Goal: Check status

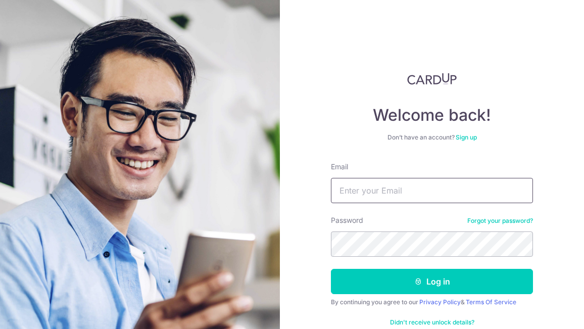
type input "[EMAIL_ADDRESS][DOMAIN_NAME]"
click at [331, 269] on button "Log in" at bounding box center [432, 281] width 202 height 25
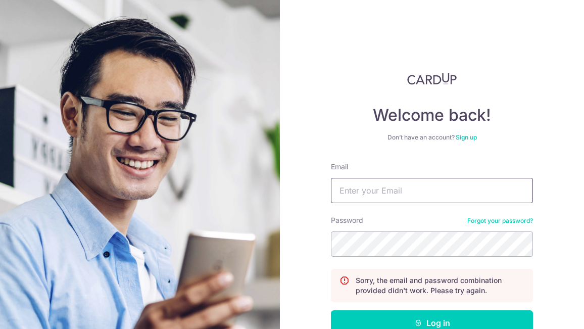
click at [363, 193] on input "Email" at bounding box center [432, 190] width 202 height 25
type input "[EMAIL_ADDRESS][DOMAIN_NAME]"
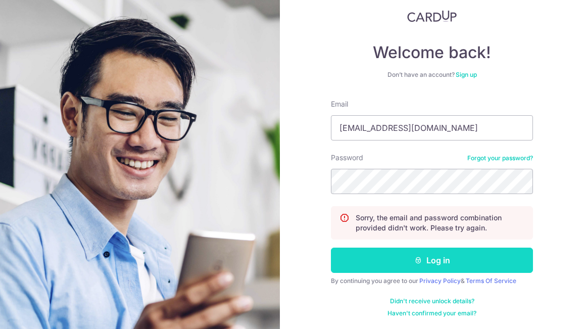
click at [452, 263] on button "Log in" at bounding box center [432, 260] width 202 height 25
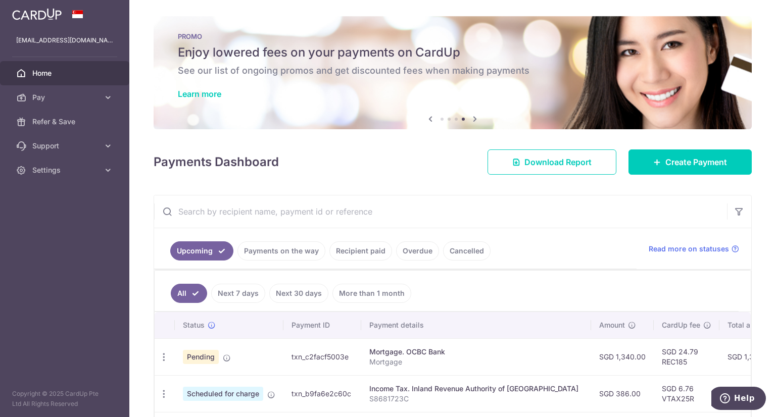
click at [73, 217] on aside "jinhui.kou@hotmail.com Home Pay Payments Recipients Cards Refer & Save Support …" at bounding box center [64, 208] width 129 height 417
click at [107, 146] on icon at bounding box center [108, 146] width 10 height 10
click at [529, 226] on input "text" at bounding box center [440, 212] width 573 height 32
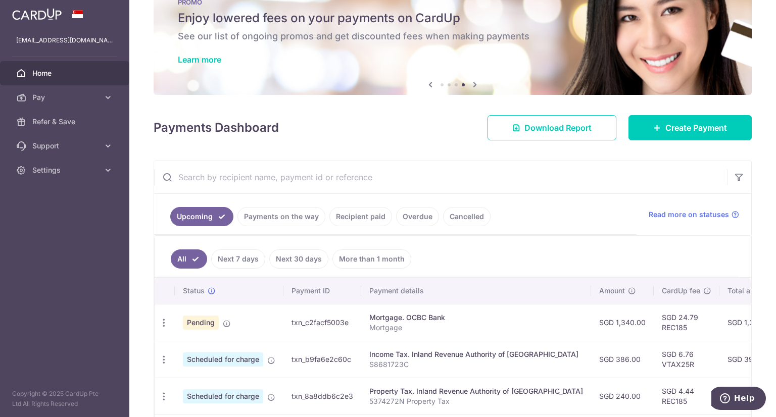
scroll to position [101, 0]
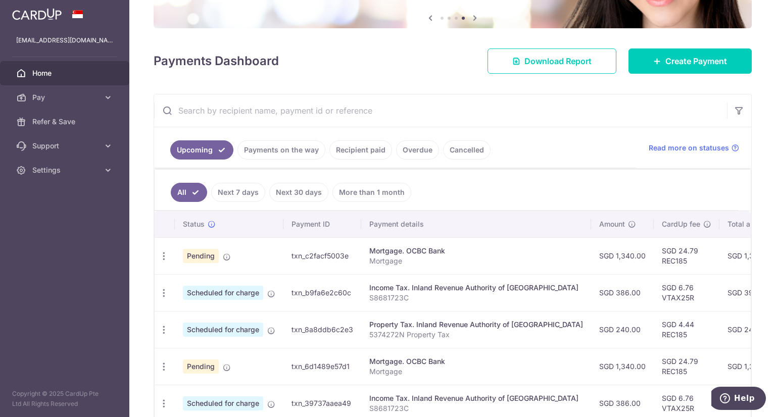
click at [238, 188] on link "Next 7 days" at bounding box center [238, 192] width 54 height 19
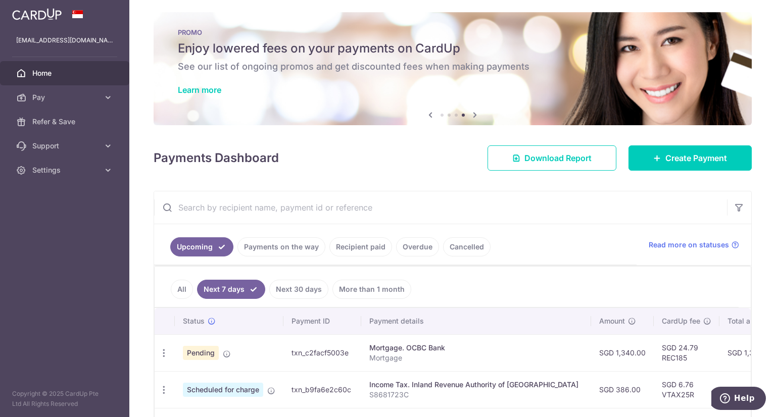
scroll to position [85, 0]
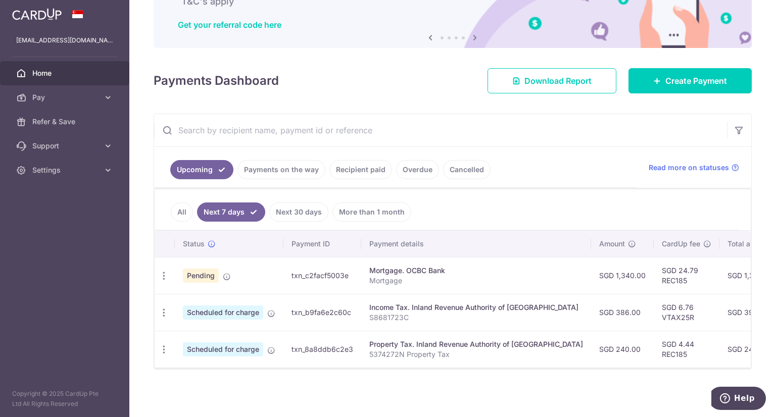
click at [284, 162] on link "Payments on the way" at bounding box center [281, 169] width 88 height 19
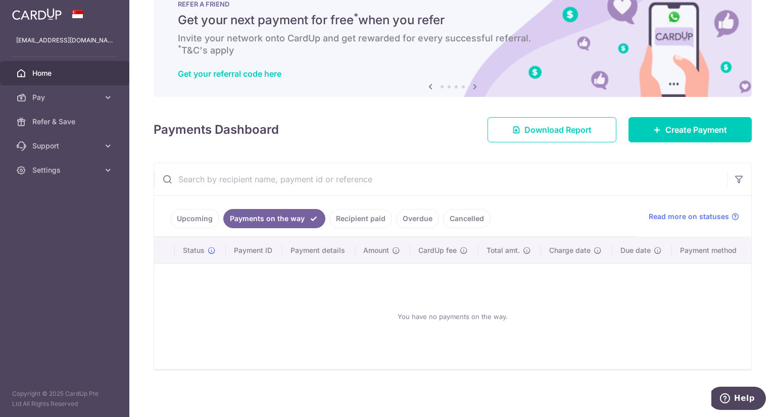
click at [356, 216] on link "Recipient paid" at bounding box center [360, 218] width 63 height 19
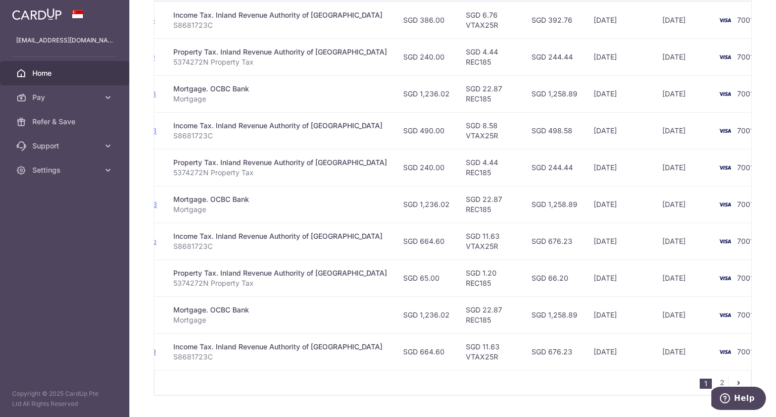
scroll to position [324, 0]
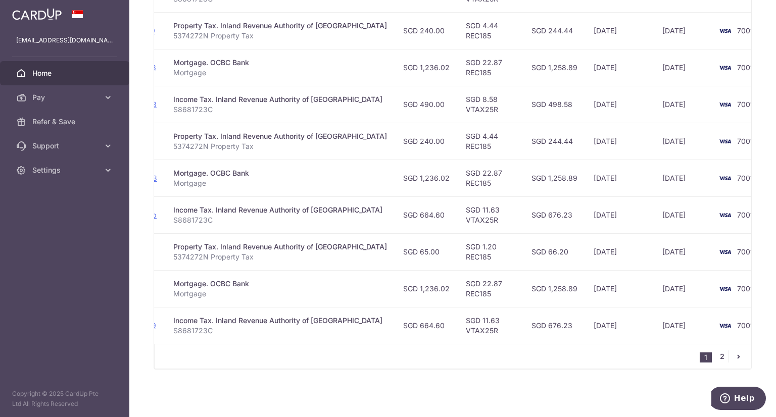
click at [584, 328] on link "2" at bounding box center [722, 357] width 12 height 12
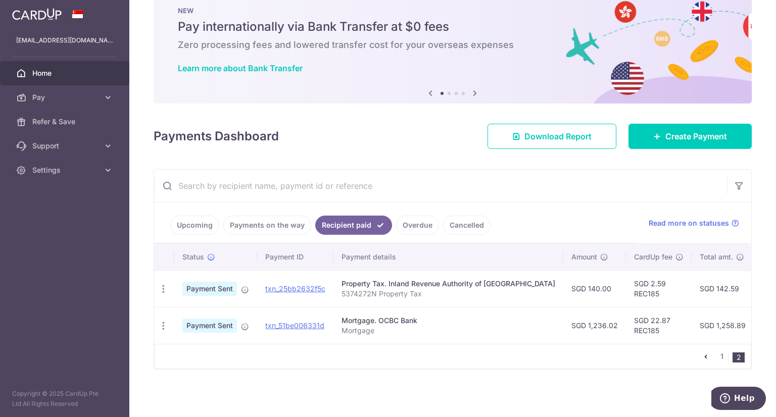
scroll to position [0, 0]
